Goal: Task Accomplishment & Management: Use online tool/utility

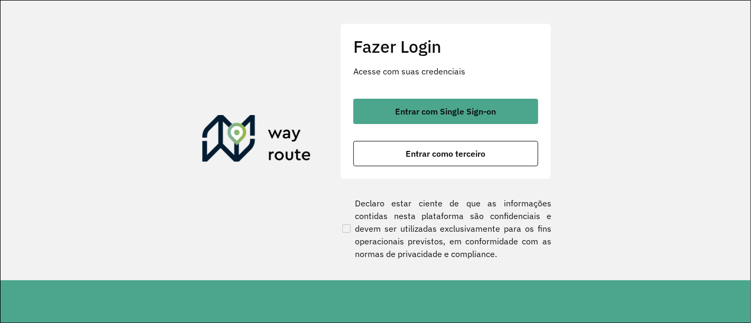
click at [516, 96] on div "Fazer Login Acesse com suas credenciais Entrar com Single Sign-on Entrar como t…" at bounding box center [445, 101] width 211 height 156
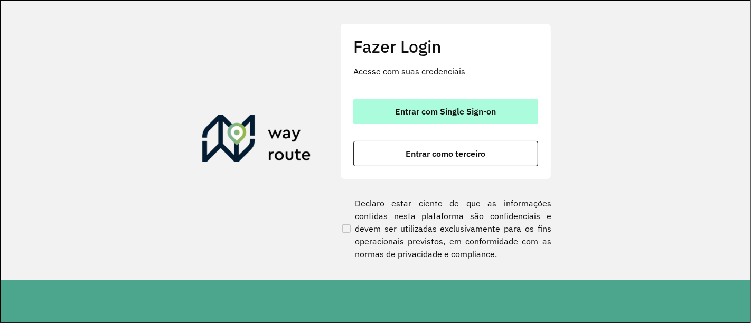
click at [509, 115] on button "Entrar com Single Sign-on" at bounding box center [445, 111] width 185 height 25
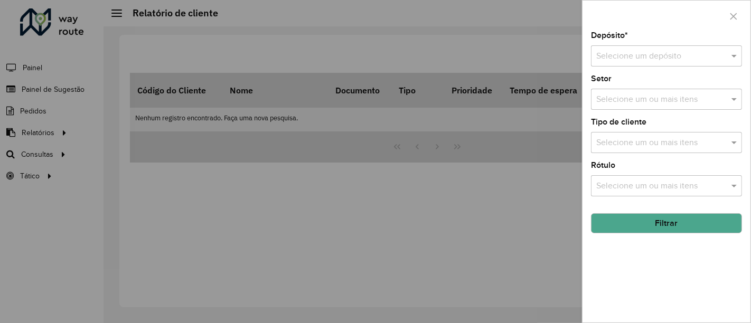
click at [649, 52] on input "text" at bounding box center [655, 56] width 119 height 13
click at [650, 62] on div "Selecione um depósito" at bounding box center [666, 55] width 151 height 21
click at [662, 56] on input "text" at bounding box center [655, 56] width 119 height 13
type input "***"
type input "*"
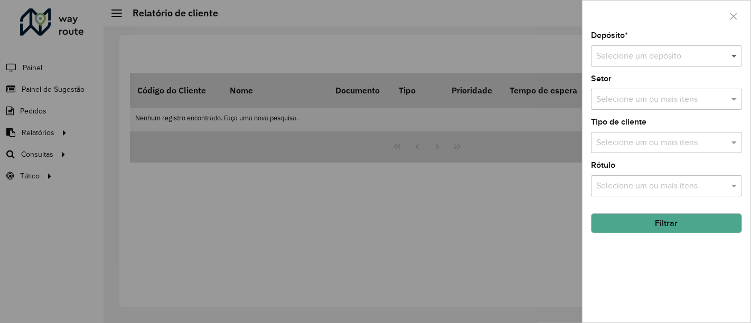
click at [675, 56] on span at bounding box center [734, 56] width 13 height 13
click at [476, 240] on div at bounding box center [375, 161] width 751 height 323
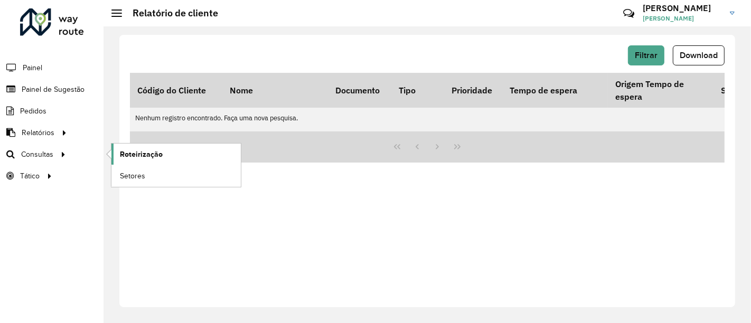
click at [169, 146] on link "Roteirização" at bounding box center [175, 154] width 129 height 21
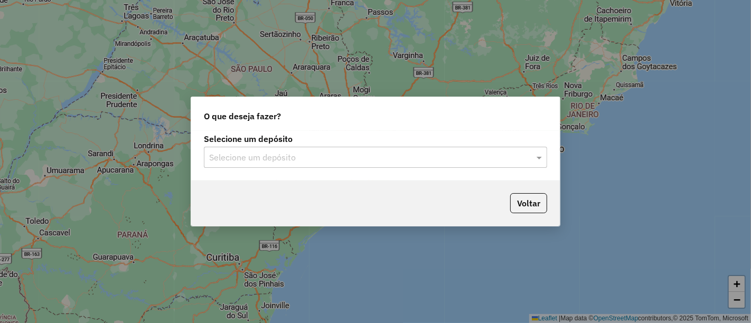
click at [360, 148] on div "Selecione um depósito" at bounding box center [375, 157] width 343 height 21
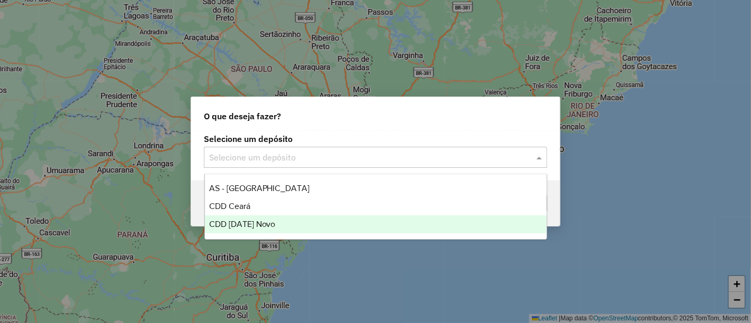
click at [268, 224] on span "CDD [DATE] Novo" at bounding box center [242, 224] width 67 height 9
